Goal: Task Accomplishment & Management: Use online tool/utility

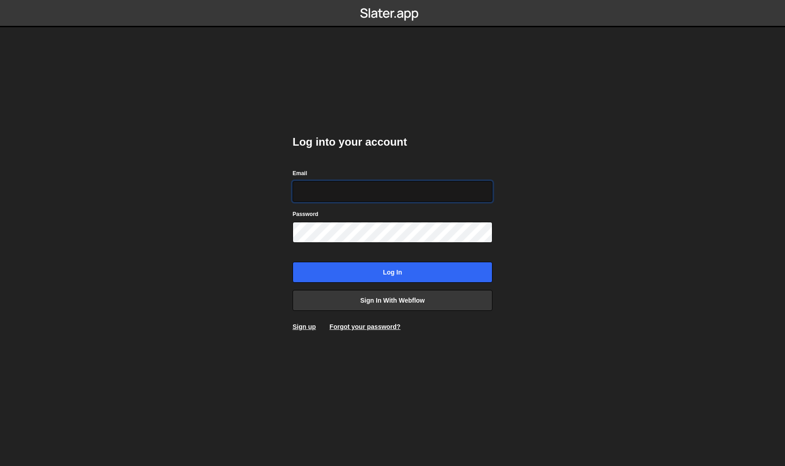
type input "[EMAIL_ADDRESS][DOMAIN_NAME]"
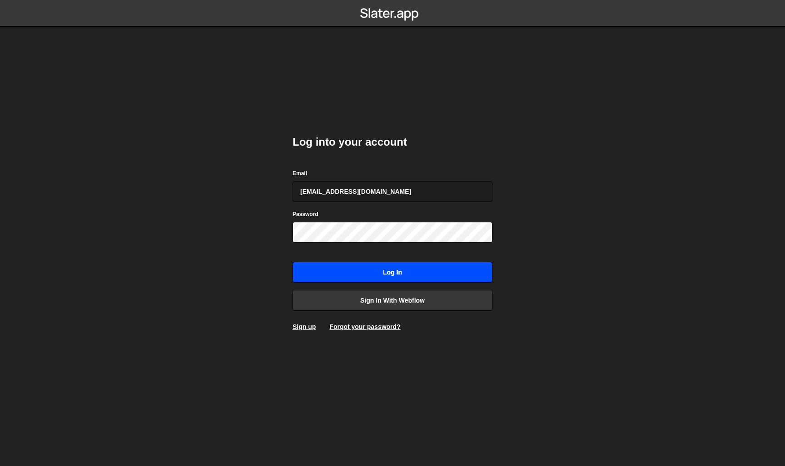
click at [416, 268] on input "Log in" at bounding box center [392, 272] width 200 height 21
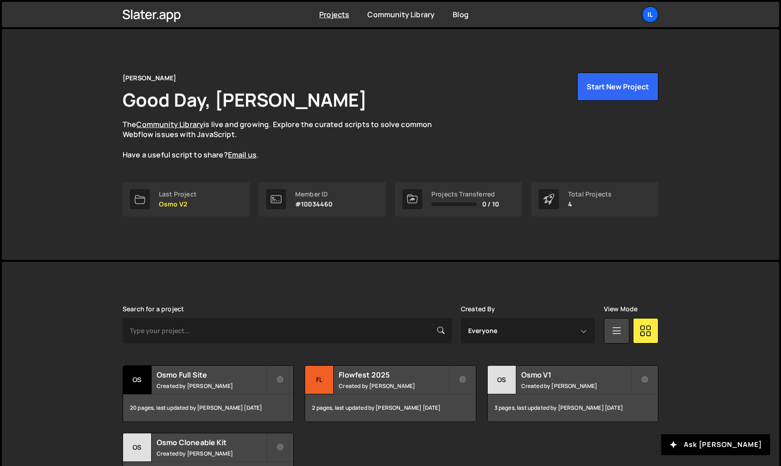
click at [658, 11] on link "Il" at bounding box center [650, 14] width 16 height 16
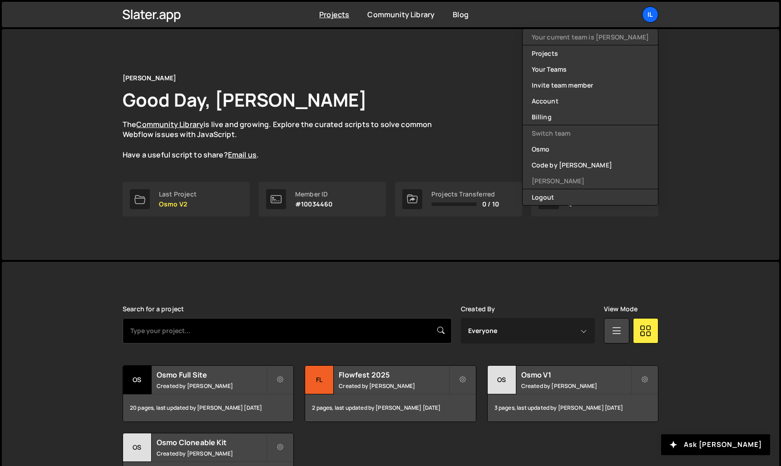
scroll to position [0, 0]
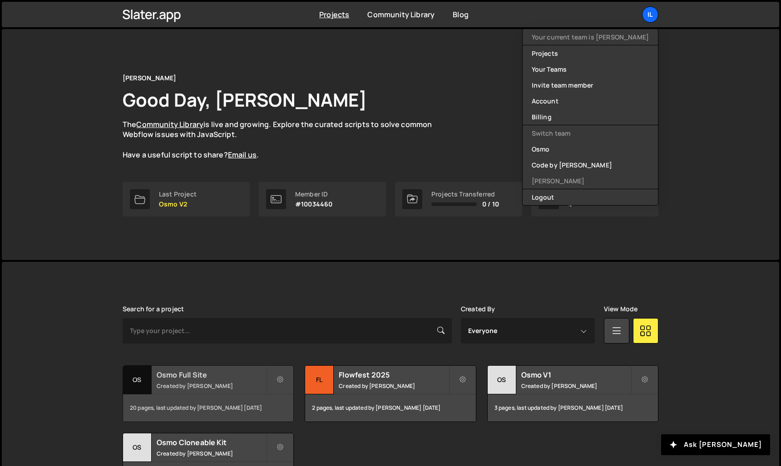
click at [219, 380] on div "Osmo Full Site Created by Ilja van Eck" at bounding box center [208, 380] width 170 height 28
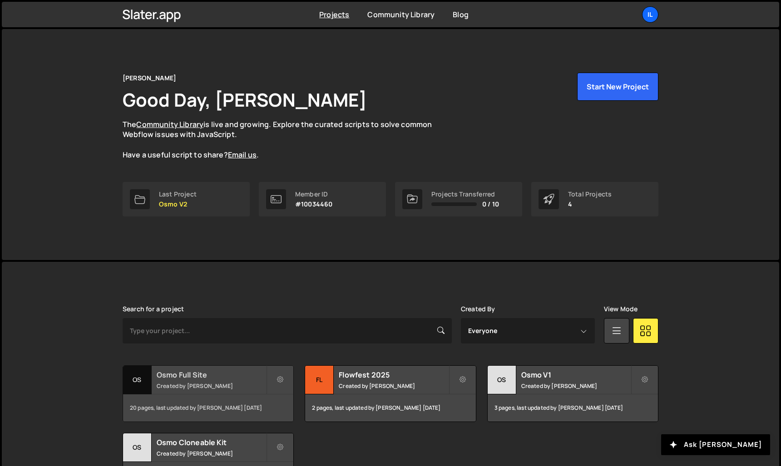
click at [217, 376] on h2 "Osmo Full Site" at bounding box center [211, 375] width 109 height 10
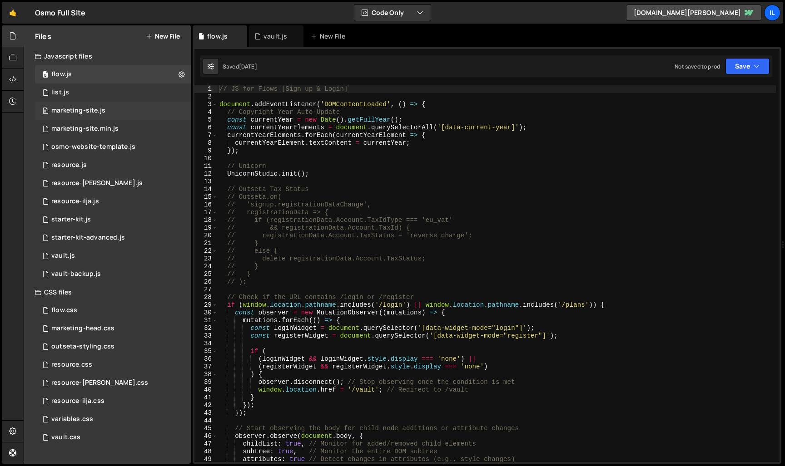
click at [124, 111] on div "0 marketing-site.js 0" at bounding box center [113, 111] width 156 height 18
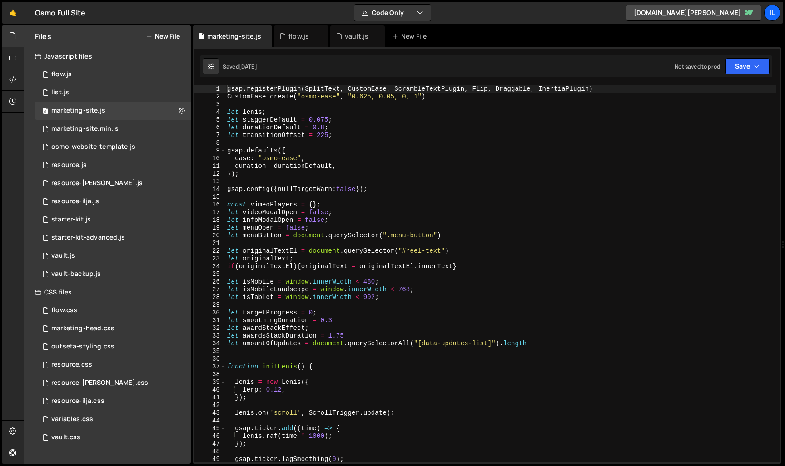
type textarea "duration: durationDefault,"
click at [283, 165] on div "gsap . registerPlugin ( SplitText , CustomEase , ScrambleTextPlugin , Flip , Dr…" at bounding box center [500, 281] width 550 height 392
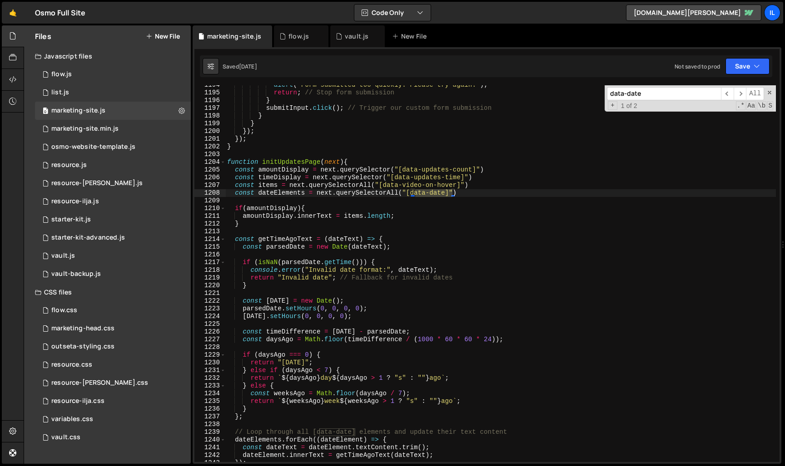
scroll to position [7771, 0]
type input "data-date"
type textarea "const dateElements = next.querySelectorAll("[data-date]")"
click at [274, 196] on div "alert ( 'Form submitted too quickly. Please try again.' ) ; return ; // Stop fo…" at bounding box center [500, 277] width 550 height 392
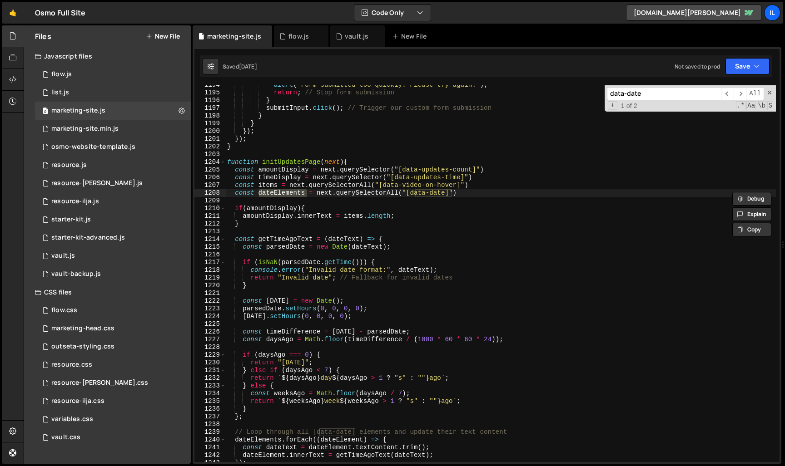
click at [650, 96] on input "data-date" at bounding box center [664, 93] width 114 height 13
paste input "eElements"
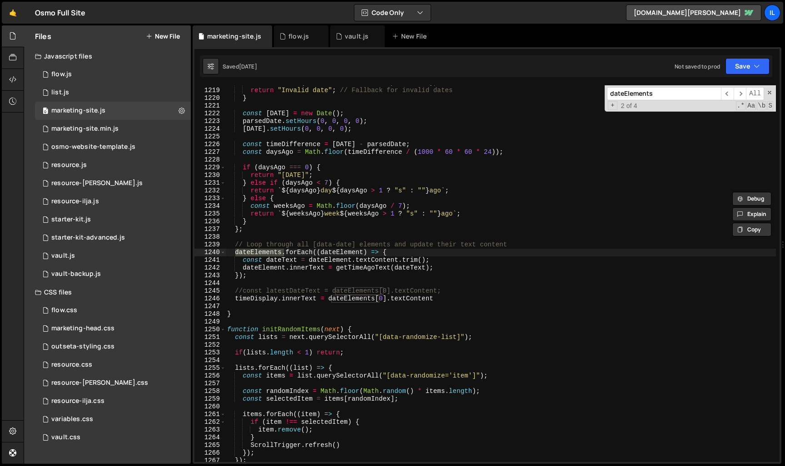
scroll to position [7940, 0]
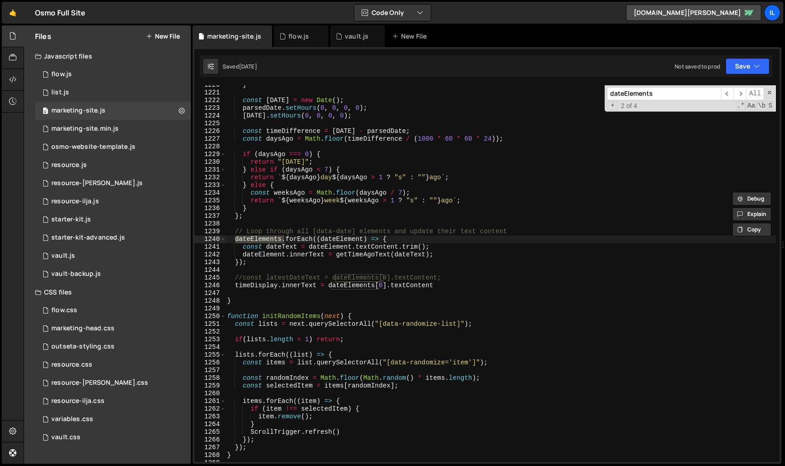
type input "dateElements"
type textarea "dateElement.innerText = getTimeAgoText(dateText);"
click at [367, 257] on div "} const today = new Date ( ) ; parsedDate . setHours ( 0 , 0 , 0 , 0 ) ; today …" at bounding box center [500, 277] width 550 height 392
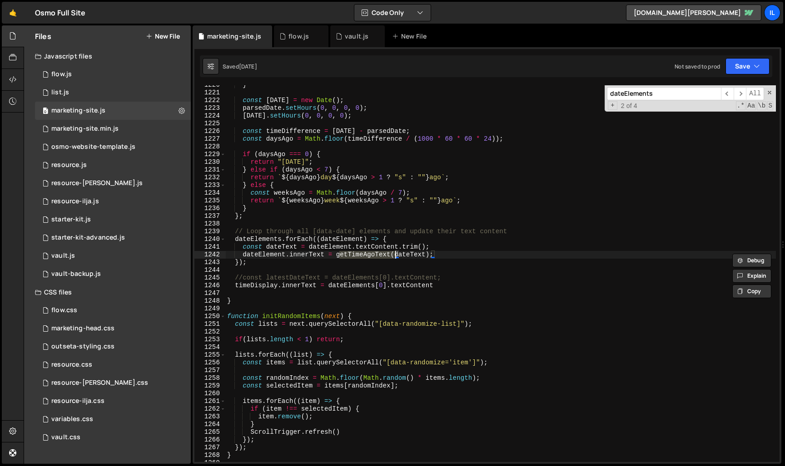
click at [646, 96] on input "dateElements" at bounding box center [664, 93] width 114 height 13
paste input "getTimeAgoText"
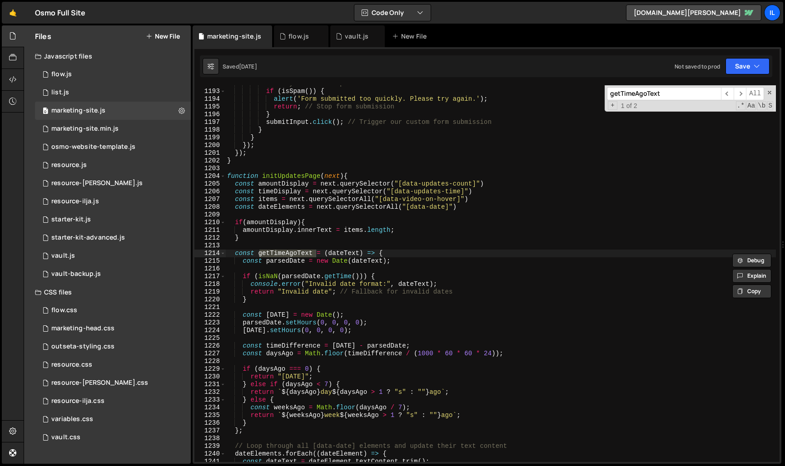
scroll to position [7761, 0]
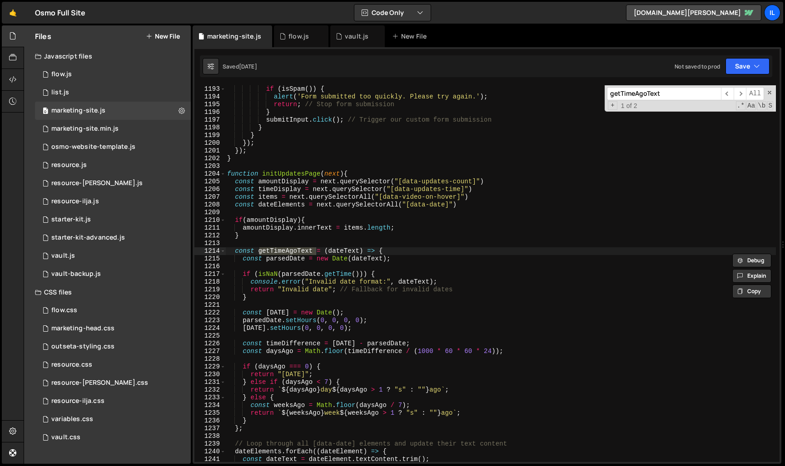
type input "getTimeAgoText"
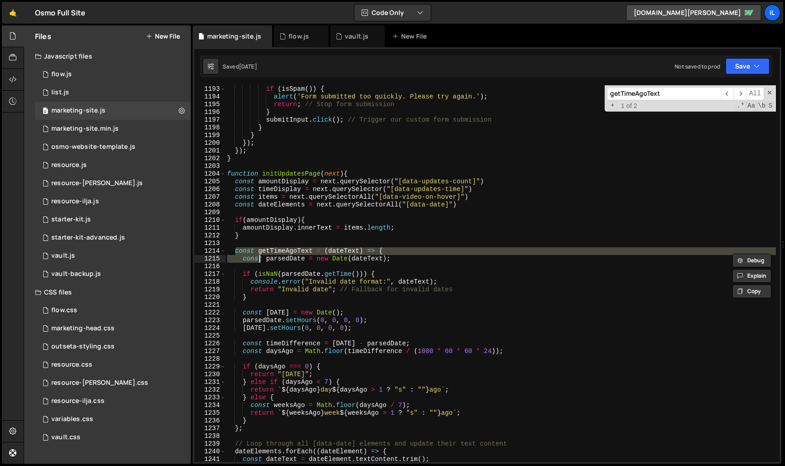
drag, startPoint x: 235, startPoint y: 251, endPoint x: 247, endPoint y: 194, distance: 57.7
click at [259, 258] on div "// Only check for spam after all fields are valid if ( isSpam ( )) { alert ( 'F…" at bounding box center [500, 274] width 550 height 392
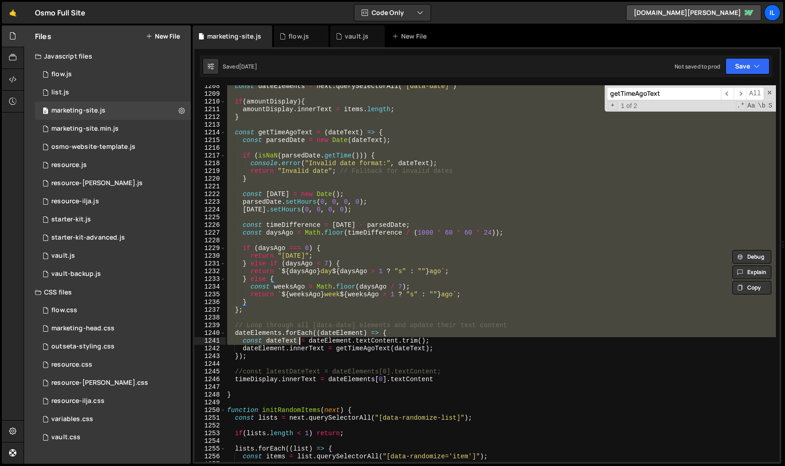
scroll to position [0, 0]
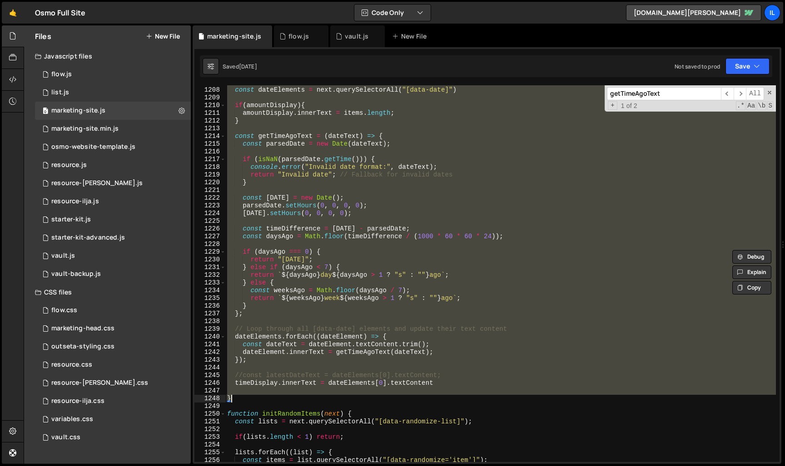
drag, startPoint x: 227, startPoint y: 173, endPoint x: 264, endPoint y: 396, distance: 225.9
click at [264, 396] on div "const items = next . querySelectorAll ( "[data-video-on-hover]" ) const dateEle…" at bounding box center [500, 275] width 550 height 392
type textarea "}"
